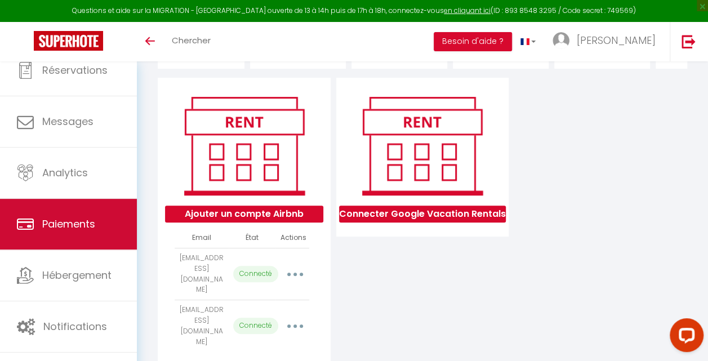
scroll to position [113, 0]
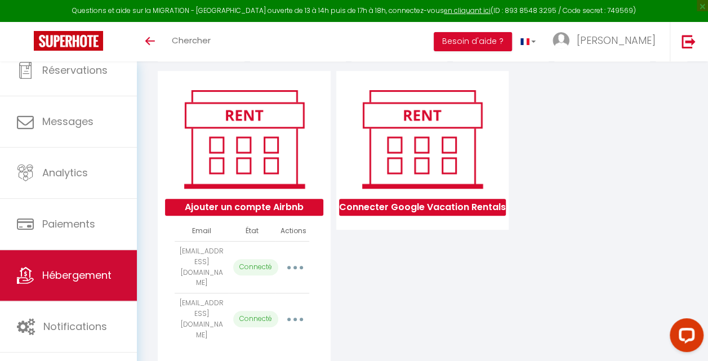
click at [75, 264] on link "Hébergement" at bounding box center [68, 275] width 137 height 51
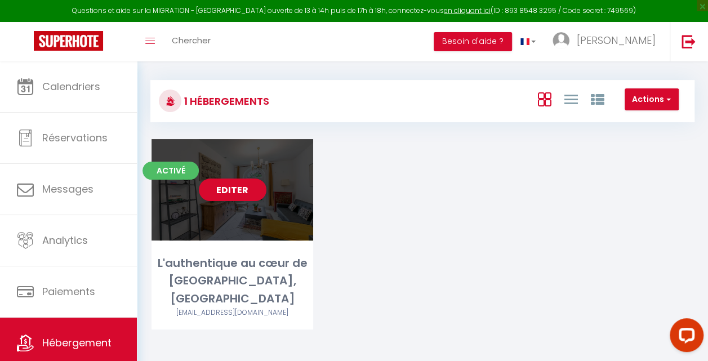
scroll to position [61, 0]
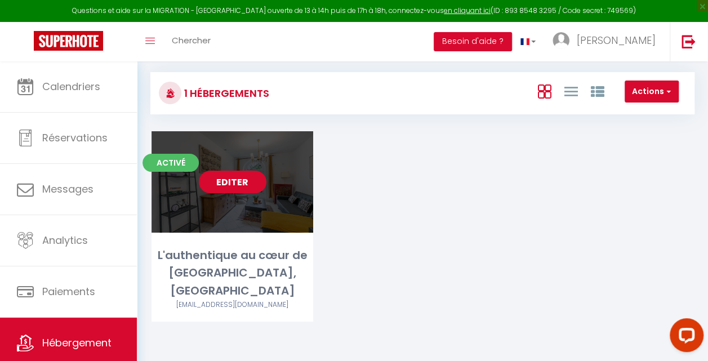
click at [248, 176] on link "Editer" at bounding box center [233, 182] width 68 height 23
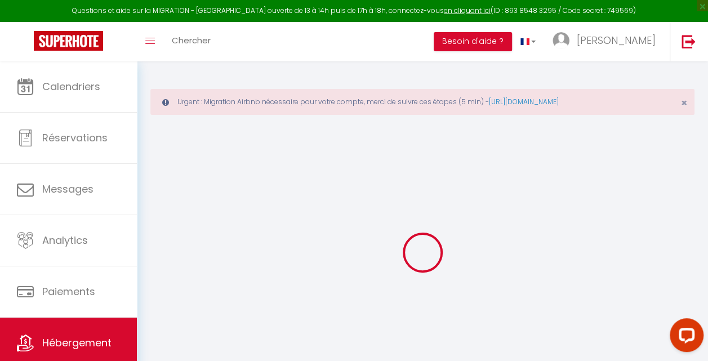
type input "L'authentique au cœur de Paris, Montmartre"
type input "Jean"
type input "110"
type input "58"
select select
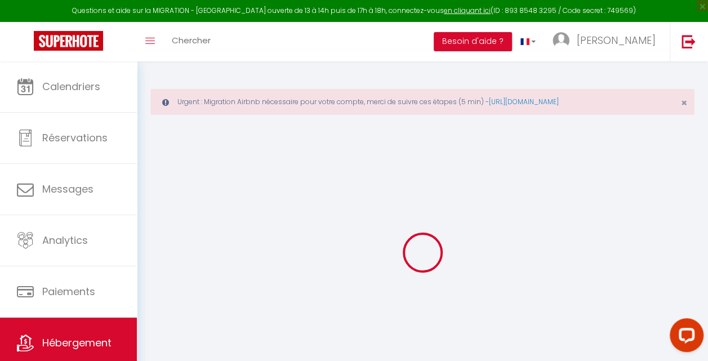
select select
type input "75017"
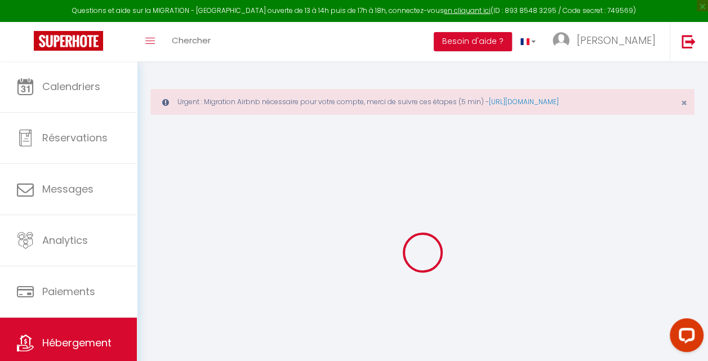
type input "Paris"
type input "[EMAIL_ADDRESS][DOMAIN_NAME]"
select select
checkbox input "false"
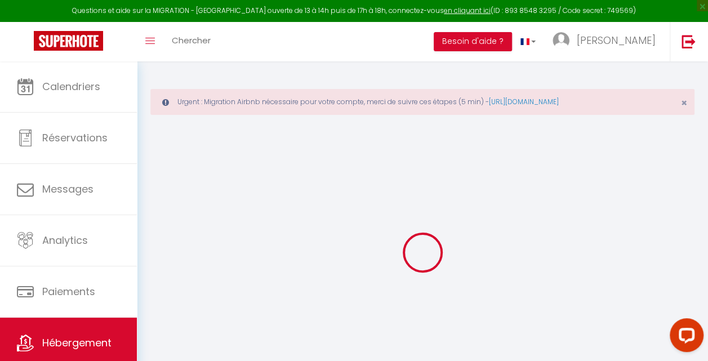
checkbox input "false"
type input "0"
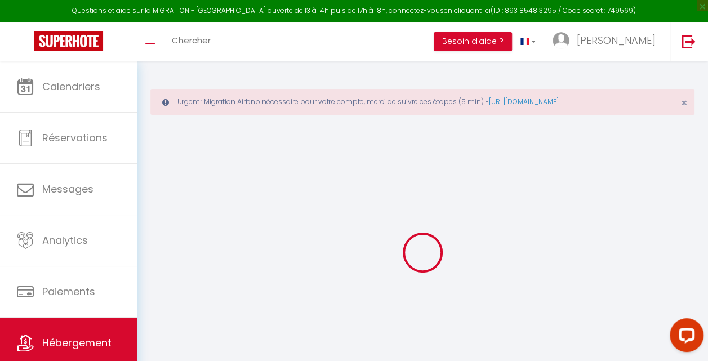
type input "0"
select select
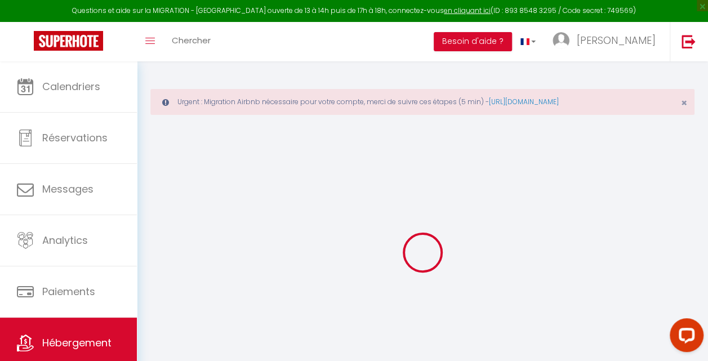
select select
checkbox input "false"
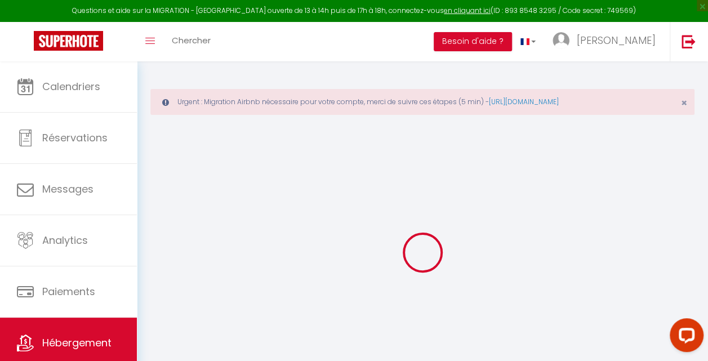
checkbox input "false"
select select
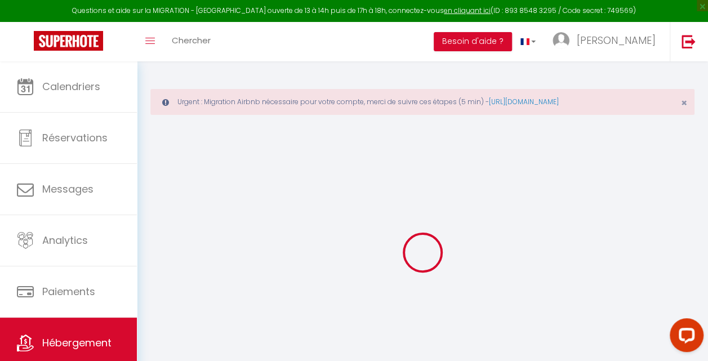
select select
checkbox input "false"
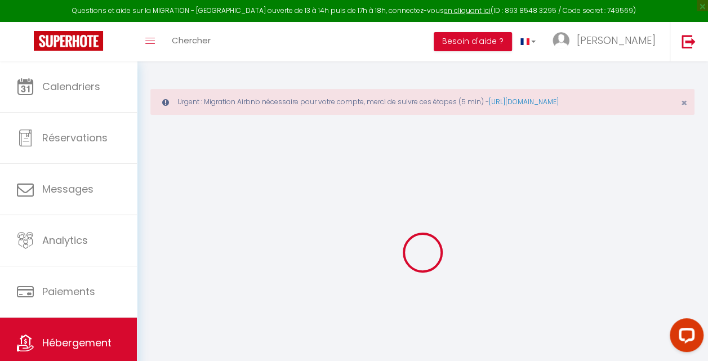
checkbox input "false"
select select
checkbox input "false"
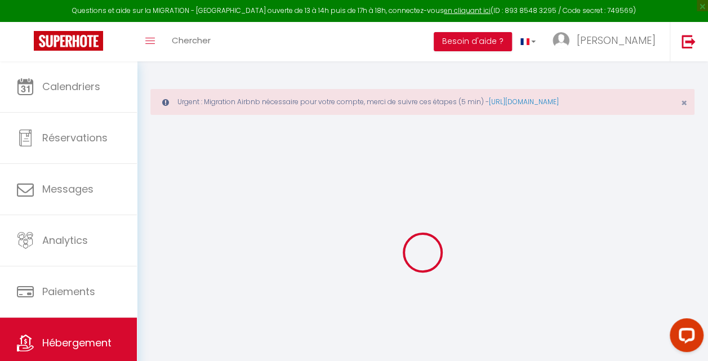
checkbox input "false"
select select
checkbox input "false"
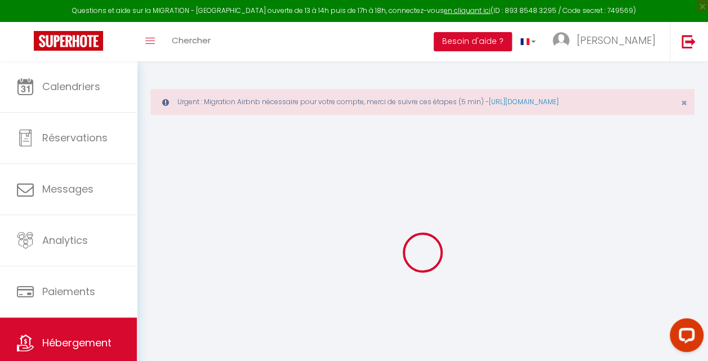
checkbox input "false"
select select "14:00"
select select
select select "11:00"
select select "30"
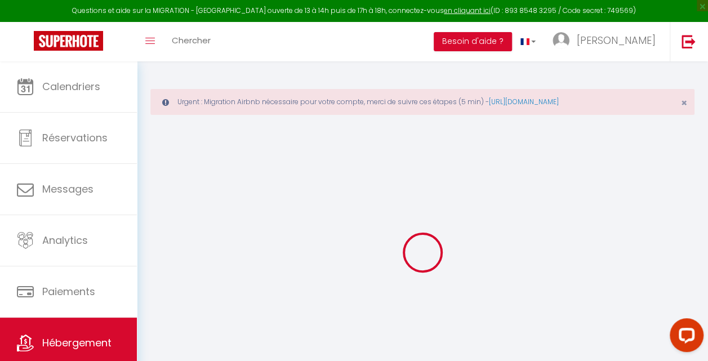
select select "120"
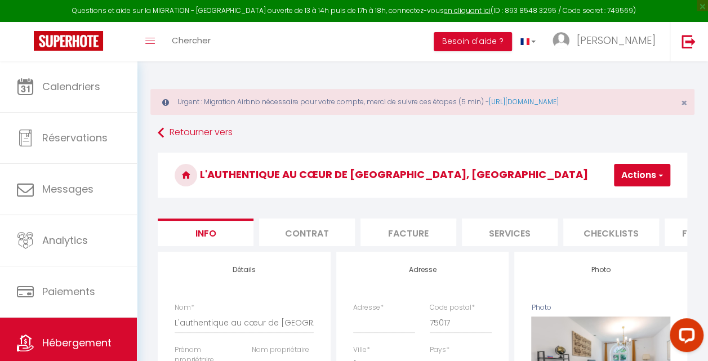
select select
checkbox input "false"
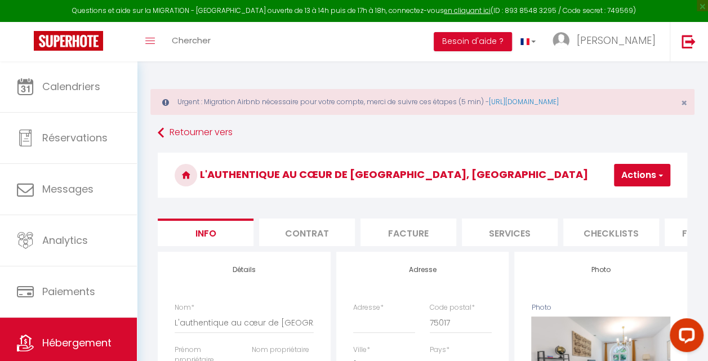
checkbox input "false"
select select "10568-1419018224607400315"
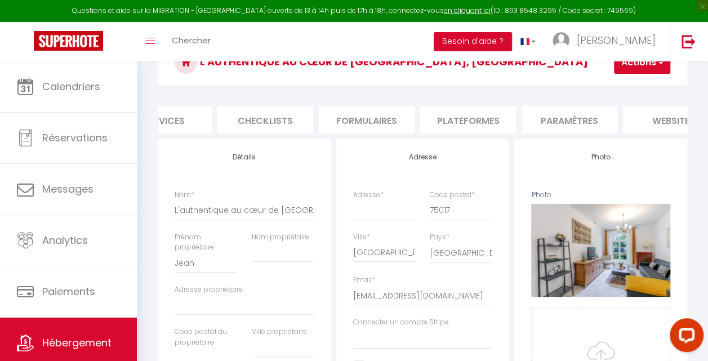
scroll to position [0, 391]
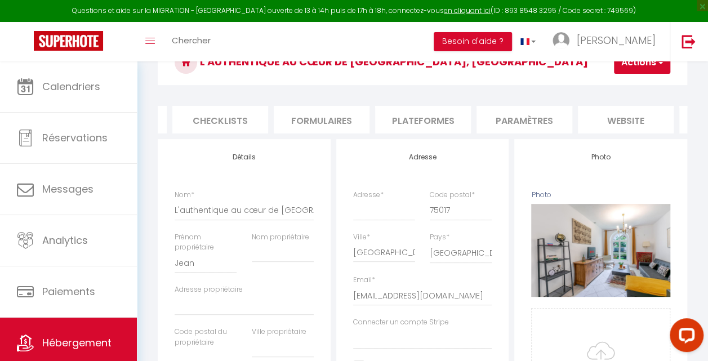
click at [459, 124] on li "Plateformes" at bounding box center [423, 120] width 96 height 28
select select "270"
select select "EUR"
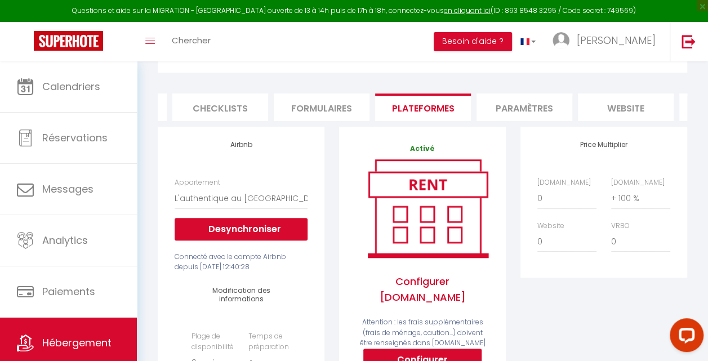
scroll to position [169, 0]
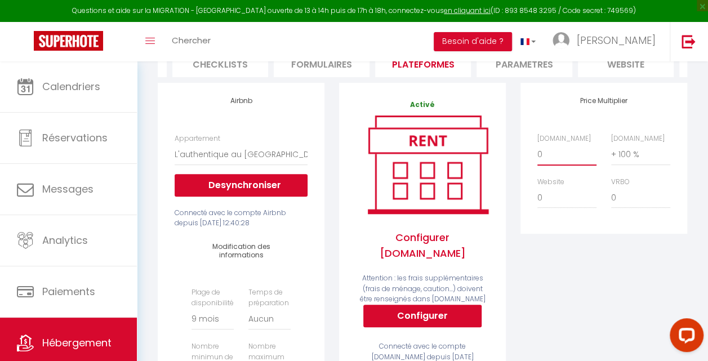
click at [547, 162] on select "0 + 1 % + 2 % + 3 % + 4 % + 5 % + 6 % + 7 % + 8 % + 9 %" at bounding box center [566, 154] width 59 height 21
select select "+ 20 %"
click at [537, 152] on select "0 + 1 % + 2 % + 3 % + 4 % + 5 % + 6 % + 7 % + 8 % + 9 %" at bounding box center [566, 154] width 59 height 21
click at [576, 269] on div "Price Multiplier Airbnb.com 0 + 1 % + 2 % + 3 % + 4 % + 5 % + 6 % + 7 %" at bounding box center [603, 299] width 181 height 433
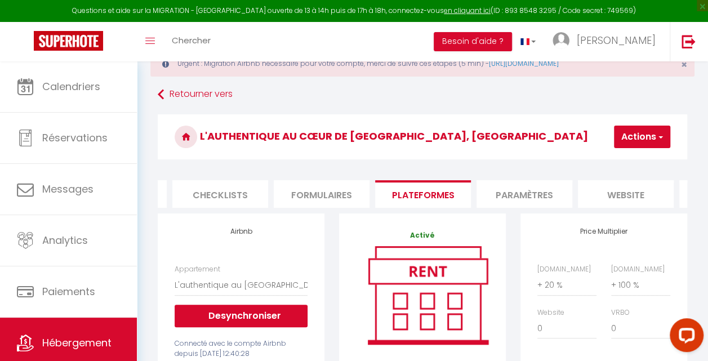
scroll to position [56, 0]
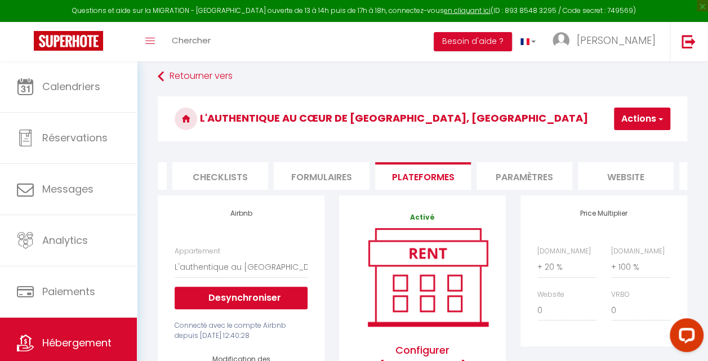
click at [661, 116] on span "button" at bounding box center [659, 118] width 7 height 11
click at [637, 141] on link "Enregistrer" at bounding box center [625, 143] width 89 height 15
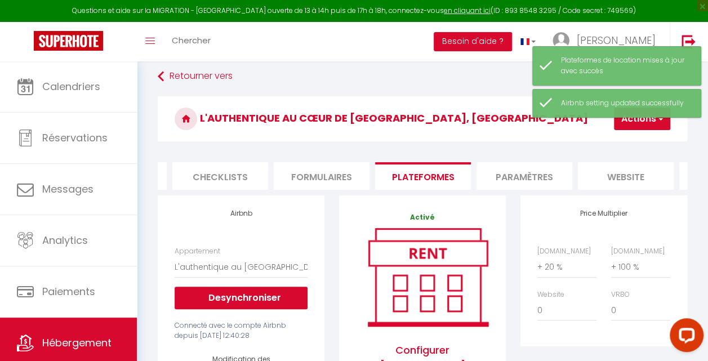
click at [510, 134] on h3 "L'authentique au cœur de Paris, Montmartre" at bounding box center [423, 118] width 530 height 45
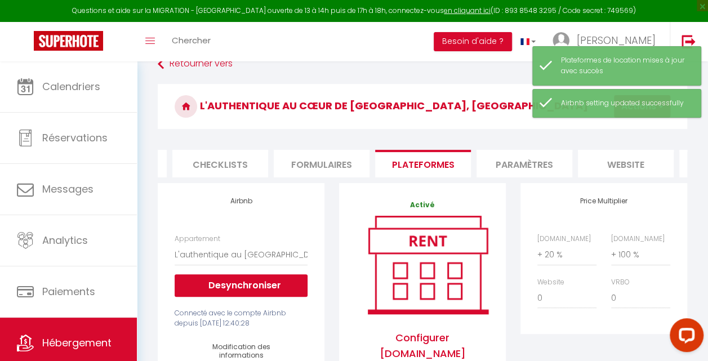
scroll to position [0, 0]
